Goal: Task Accomplishment & Management: Use online tool/utility

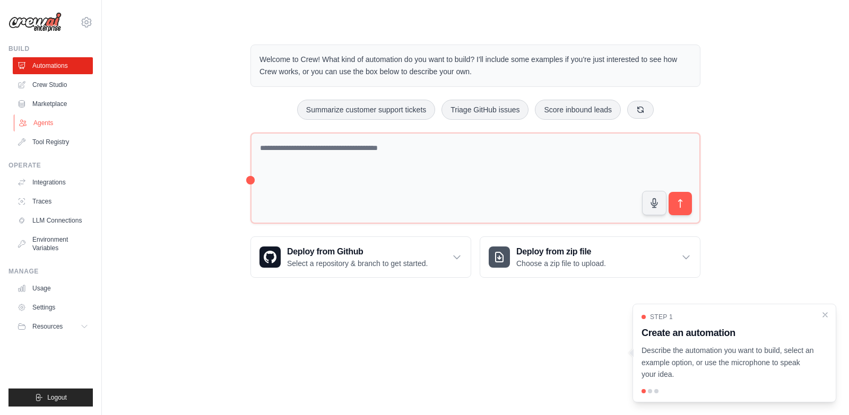
click at [56, 122] on link "Agents" at bounding box center [54, 123] width 80 height 17
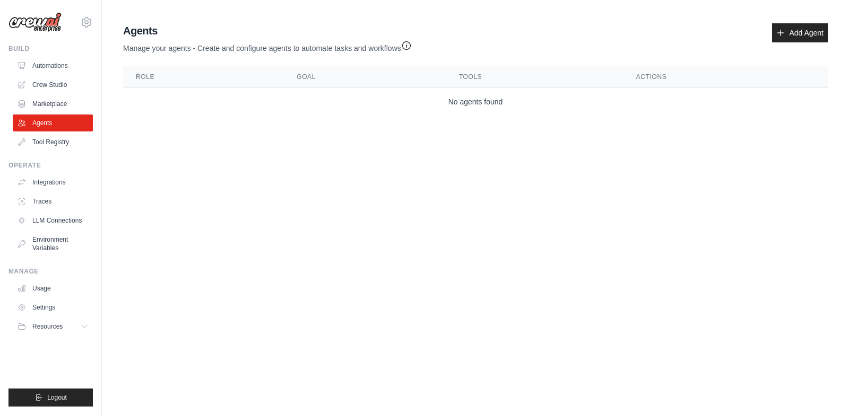
click at [794, 17] on main "Agent Usage Guide To use an agent in your CrewAI project, you can initialize it…" at bounding box center [475, 71] width 747 height 143
click at [799, 39] on link "Add Agent" at bounding box center [800, 32] width 56 height 19
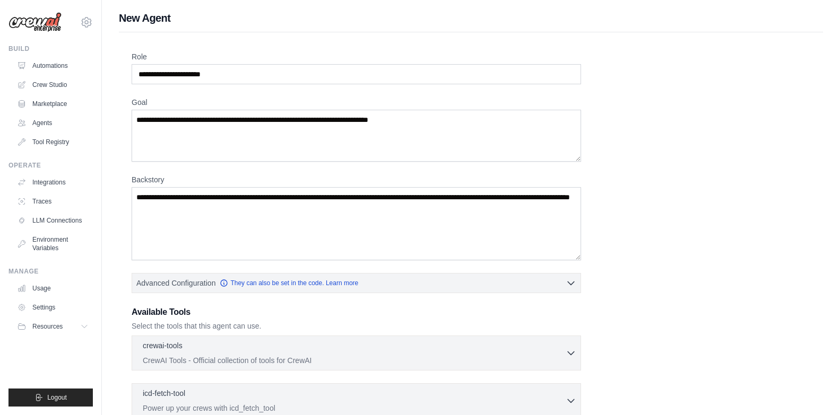
click at [56, 68] on link "Automations" at bounding box center [53, 65] width 80 height 17
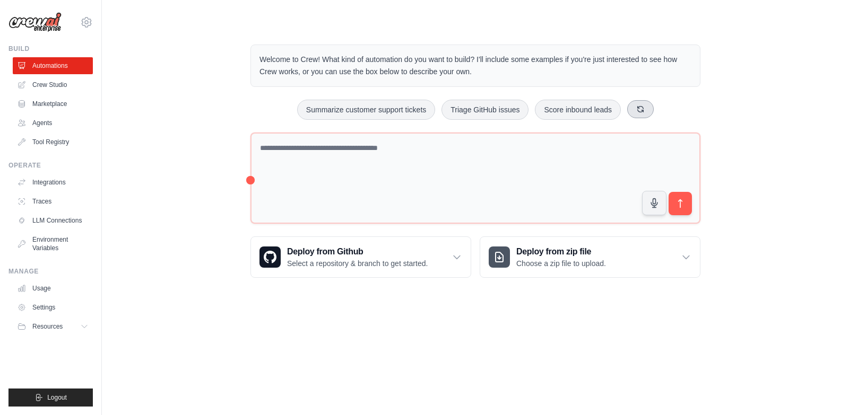
click at [635, 107] on button at bounding box center [640, 109] width 27 height 18
click at [354, 111] on button "Monitor website uptime" at bounding box center [338, 110] width 94 height 20
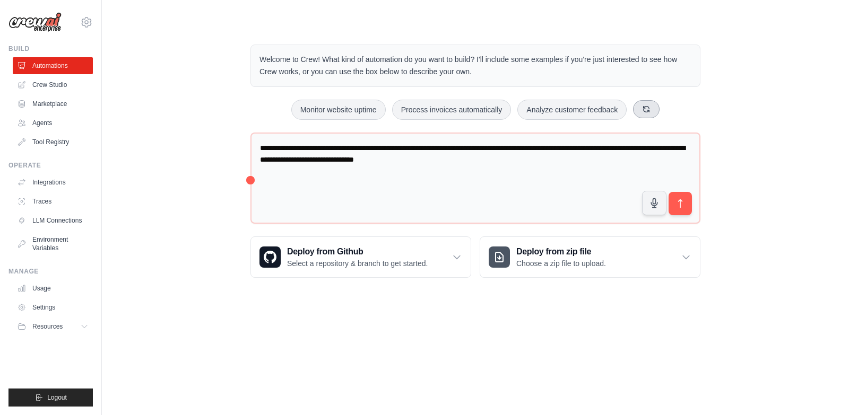
click at [654, 108] on button at bounding box center [646, 109] width 27 height 18
click at [639, 105] on icon at bounding box center [636, 109] width 8 height 8
click at [504, 114] on button "Automate social media posting" at bounding box center [466, 110] width 119 height 20
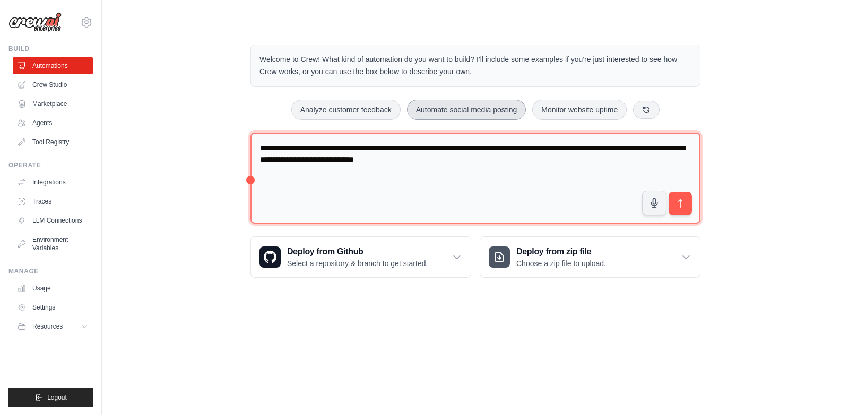
type textarea "**********"
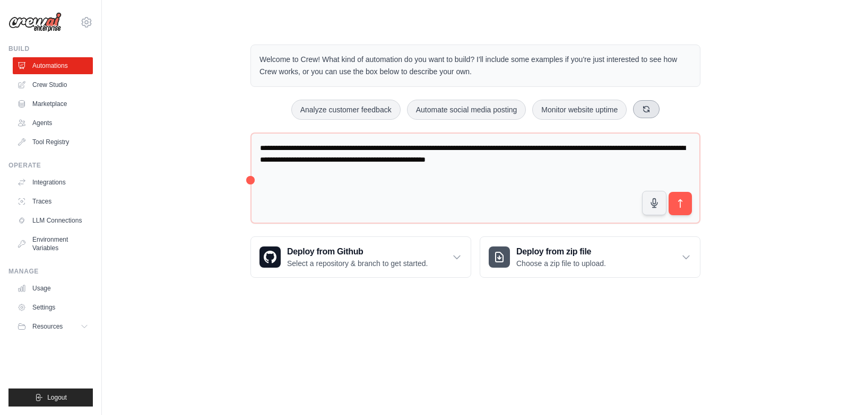
click at [636, 111] on button at bounding box center [646, 109] width 27 height 18
click at [636, 110] on button at bounding box center [646, 109] width 27 height 18
click at [648, 107] on button at bounding box center [653, 109] width 27 height 18
click at [648, 107] on icon at bounding box center [651, 109] width 8 height 8
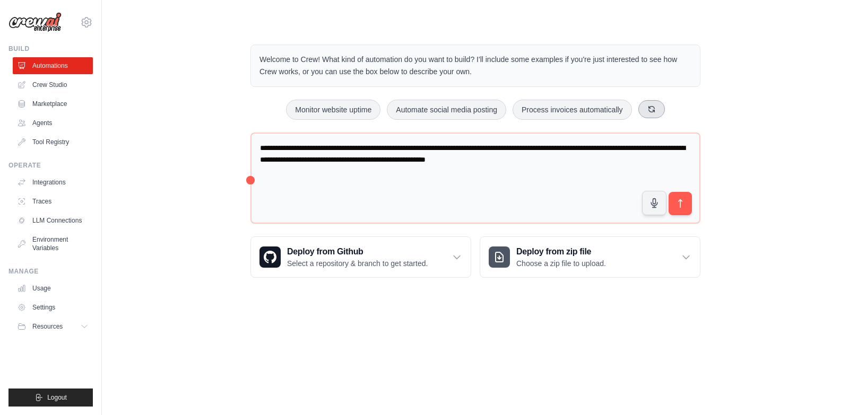
click at [648, 107] on icon at bounding box center [651, 109] width 8 height 8
drag, startPoint x: 687, startPoint y: 206, endPoint x: 653, endPoint y: 97, distance: 114.3
click at [687, 202] on button "submit" at bounding box center [680, 203] width 23 height 23
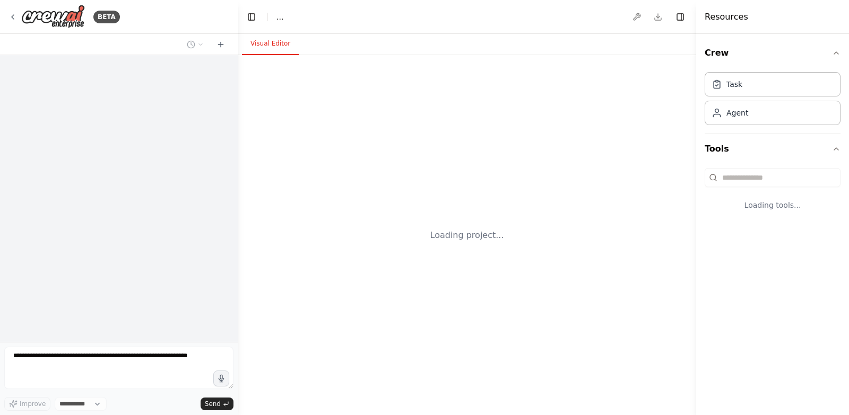
select select "****"
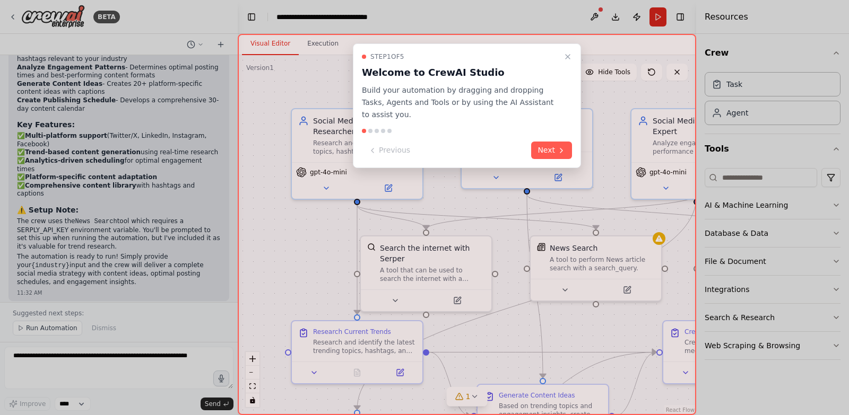
drag, startPoint x: 569, startPoint y: 54, endPoint x: 567, endPoint y: 61, distance: 7.6
click at [569, 55] on icon "Close walkthrough" at bounding box center [568, 57] width 8 height 8
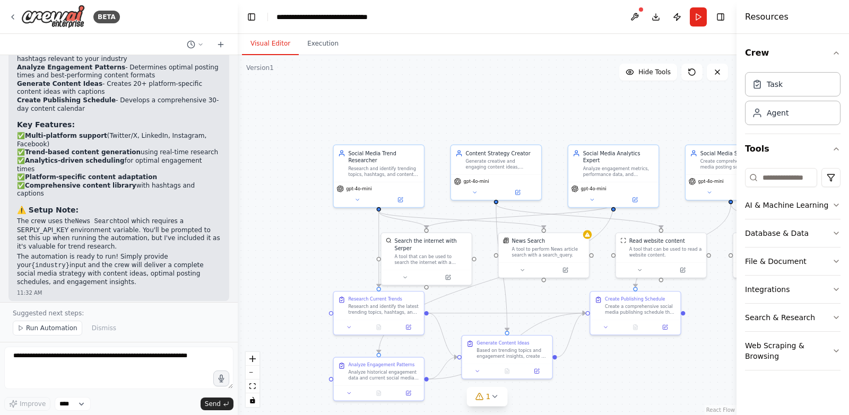
drag, startPoint x: 698, startPoint y: 215, endPoint x: 743, endPoint y: 206, distance: 46.1
click at [757, 212] on div "Resources Crew Task Agent Tools AI & Machine Learning Database & Data File & Do…" at bounding box center [793, 207] width 112 height 415
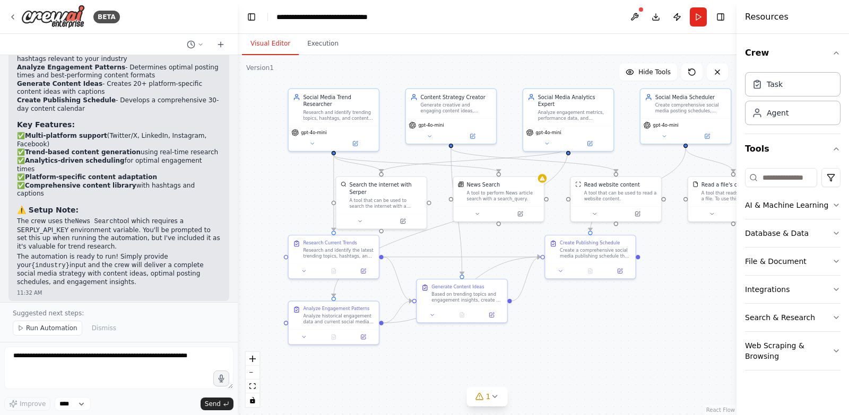
drag, startPoint x: 625, startPoint y: 118, endPoint x: 602, endPoint y: 70, distance: 52.9
click at [602, 70] on div ".deletable-edge-delete-btn { width: 20px; height: 20px; border: 0px solid #ffff…" at bounding box center [487, 235] width 499 height 360
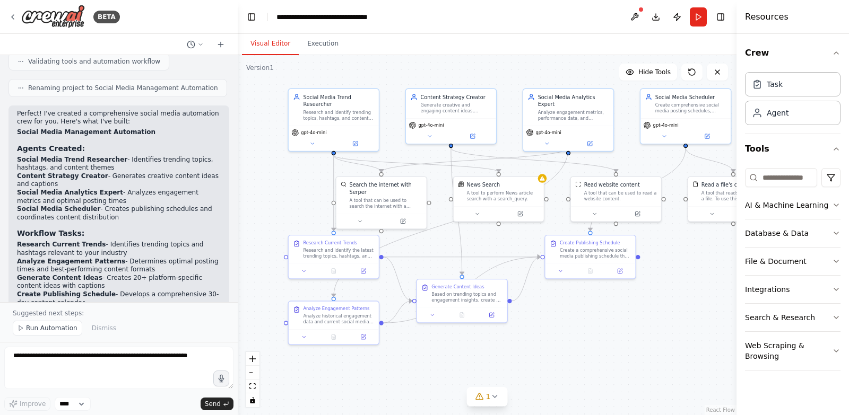
scroll to position [1085, 0]
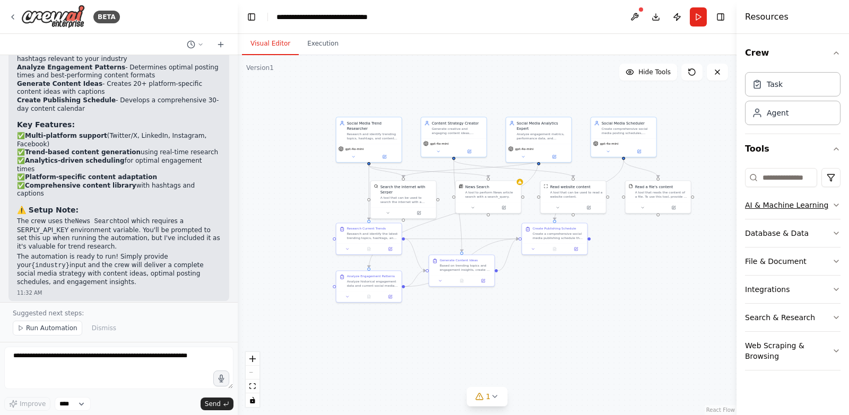
click at [791, 209] on button "AI & Machine Learning" at bounding box center [793, 206] width 96 height 28
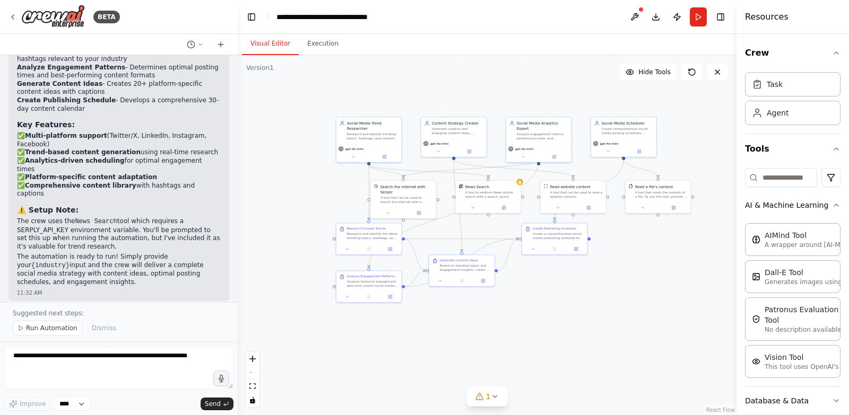
drag, startPoint x: 735, startPoint y: 300, endPoint x: 731, endPoint y: 278, distance: 22.7
click at [702, 299] on div "BETA Create a crew that schedules and publishes social media content across mul…" at bounding box center [424, 207] width 849 height 415
drag, startPoint x: 732, startPoint y: 294, endPoint x: 732, endPoint y: 288, distance: 6.4
click at [738, 292] on div "Resources Crew Task Agent Tools AI & Machine Learning AIMind Tool A wrapper aro…" at bounding box center [793, 207] width 111 height 415
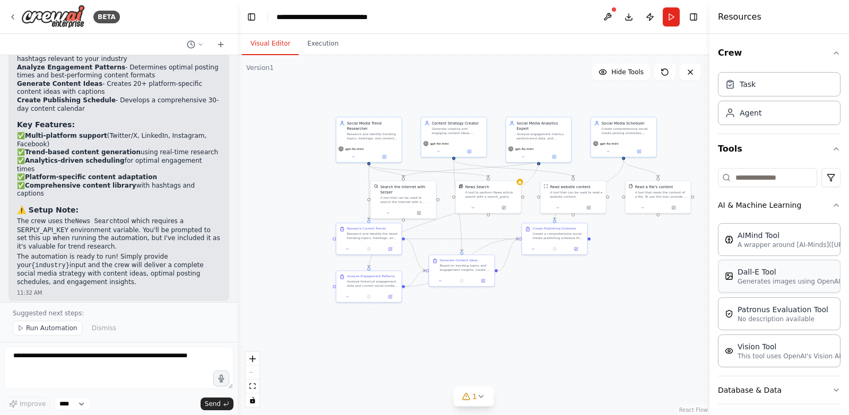
drag, startPoint x: 730, startPoint y: 295, endPoint x: 747, endPoint y: 278, distance: 24.4
click at [709, 291] on div "Resources Crew Task Agent Tools AI & Machine Learning AIMind Tool A wrapper aro…" at bounding box center [779, 207] width 140 height 415
click at [767, 288] on div "Dall-E Tool Generates images using OpenAI's Dall-E model." at bounding box center [779, 276] width 124 height 33
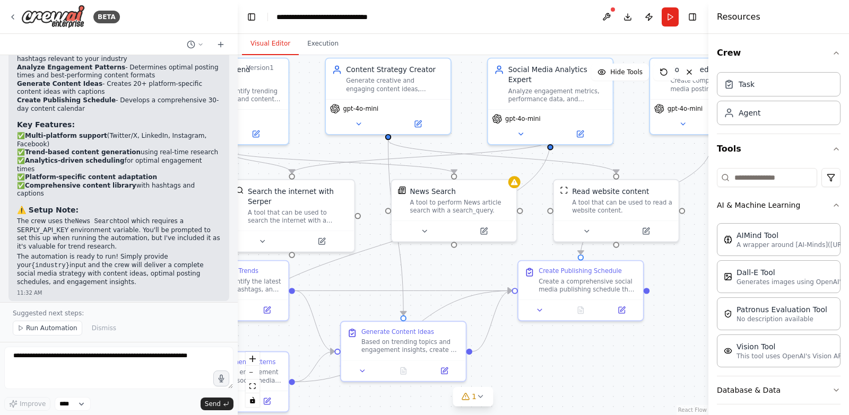
drag, startPoint x: 375, startPoint y: 229, endPoint x: 380, endPoint y: 243, distance: 14.8
click at [365, 265] on div ".deletable-edge-delete-btn { width: 20px; height: 20px; border: 0px solid #ffff…" at bounding box center [473, 235] width 471 height 360
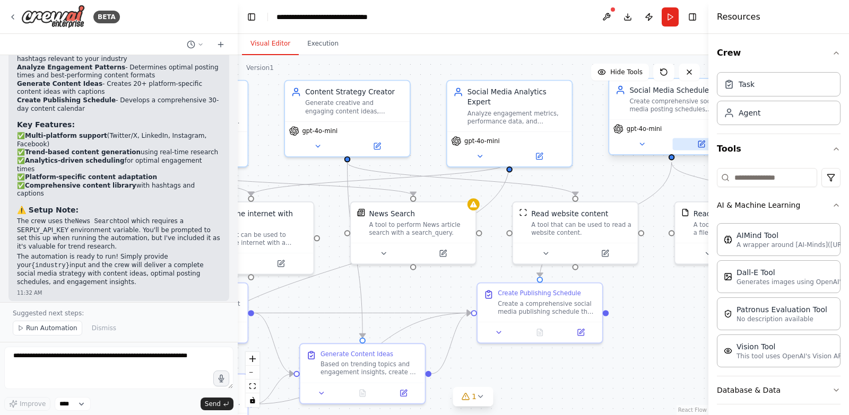
drag, startPoint x: 639, startPoint y: 158, endPoint x: 681, endPoint y: 144, distance: 44.1
click at [599, 181] on div ".deletable-edge-delete-btn { width: 20px; height: 20px; border: 0px solid #ffff…" at bounding box center [473, 235] width 471 height 360
click at [732, 117] on icon at bounding box center [729, 112] width 11 height 11
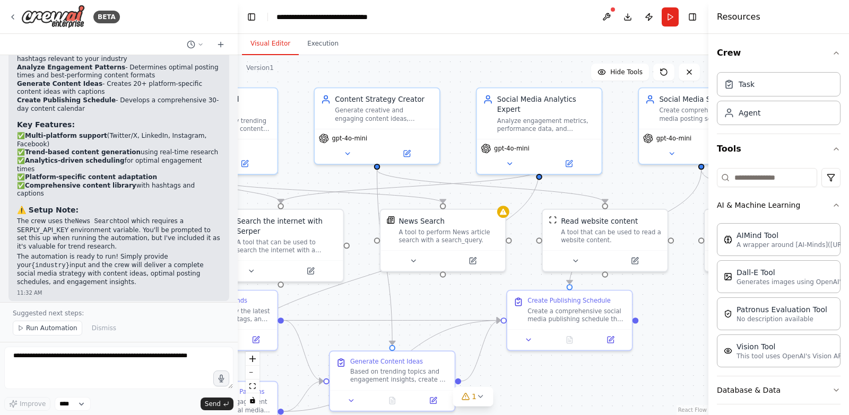
drag, startPoint x: 619, startPoint y: 175, endPoint x: 649, endPoint y: 180, distance: 30.2
click at [649, 180] on div ".deletable-edge-delete-btn { width: 20px; height: 20px; border: 0px solid #ffff…" at bounding box center [473, 235] width 471 height 360
click at [322, 51] on button "Execution" at bounding box center [323, 44] width 48 height 22
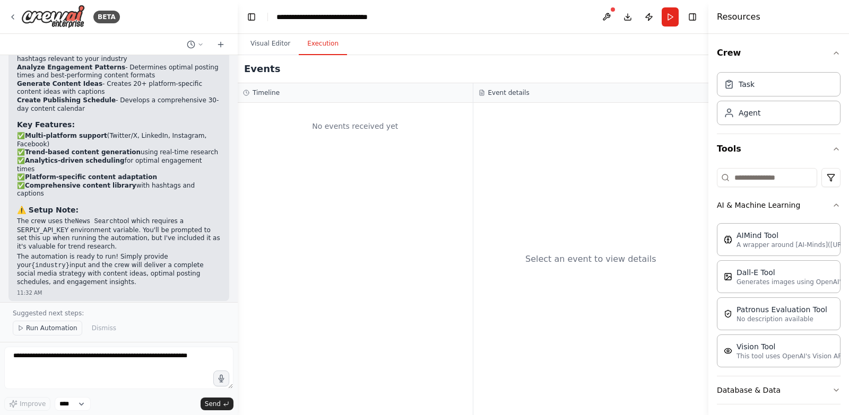
click at [50, 326] on span "Run Automation" at bounding box center [51, 328] width 51 height 8
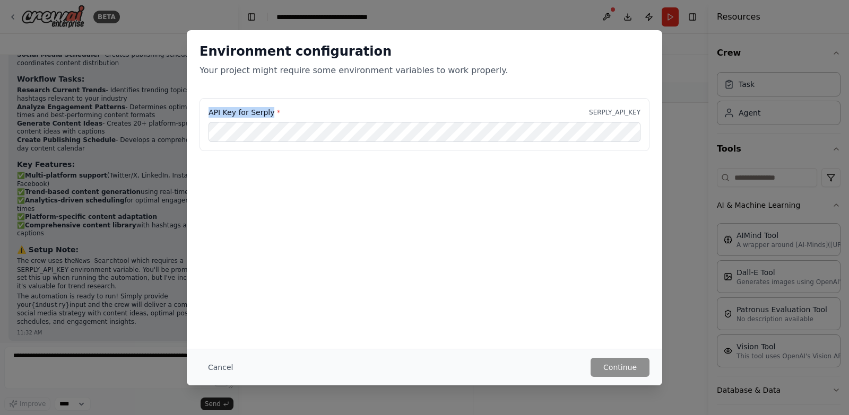
drag, startPoint x: 240, startPoint y: 109, endPoint x: 198, endPoint y: 106, distance: 42.0
click at [198, 106] on div "API Key for Serply * SERPLY_API_KEY" at bounding box center [424, 131] width 475 height 66
copy label "API Key for Serply"
click at [219, 360] on button "Cancel" at bounding box center [221, 367] width 42 height 19
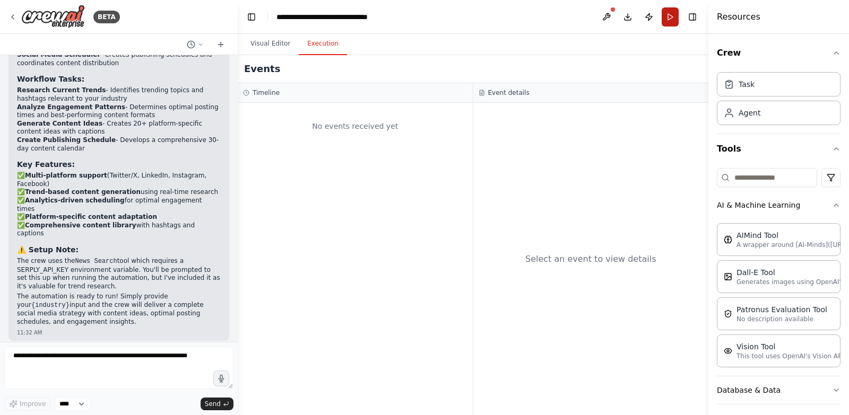
click at [673, 18] on button "Run" at bounding box center [670, 16] width 17 height 19
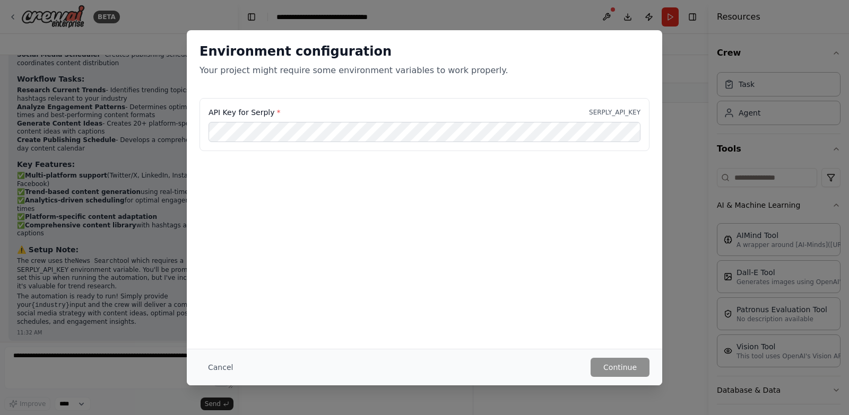
click at [227, 367] on button "Cancel" at bounding box center [221, 367] width 42 height 19
